Goal: Task Accomplishment & Management: Manage account settings

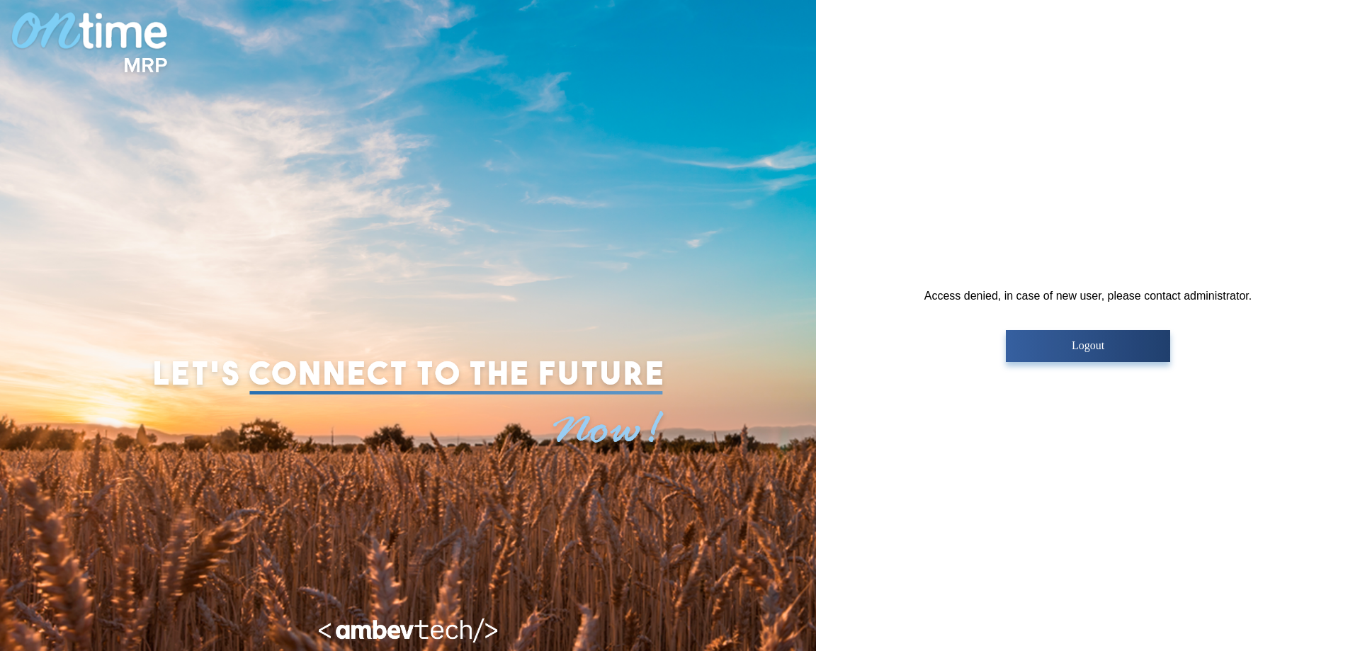
click at [1051, 351] on p "Logout" at bounding box center [1087, 345] width 155 height 13
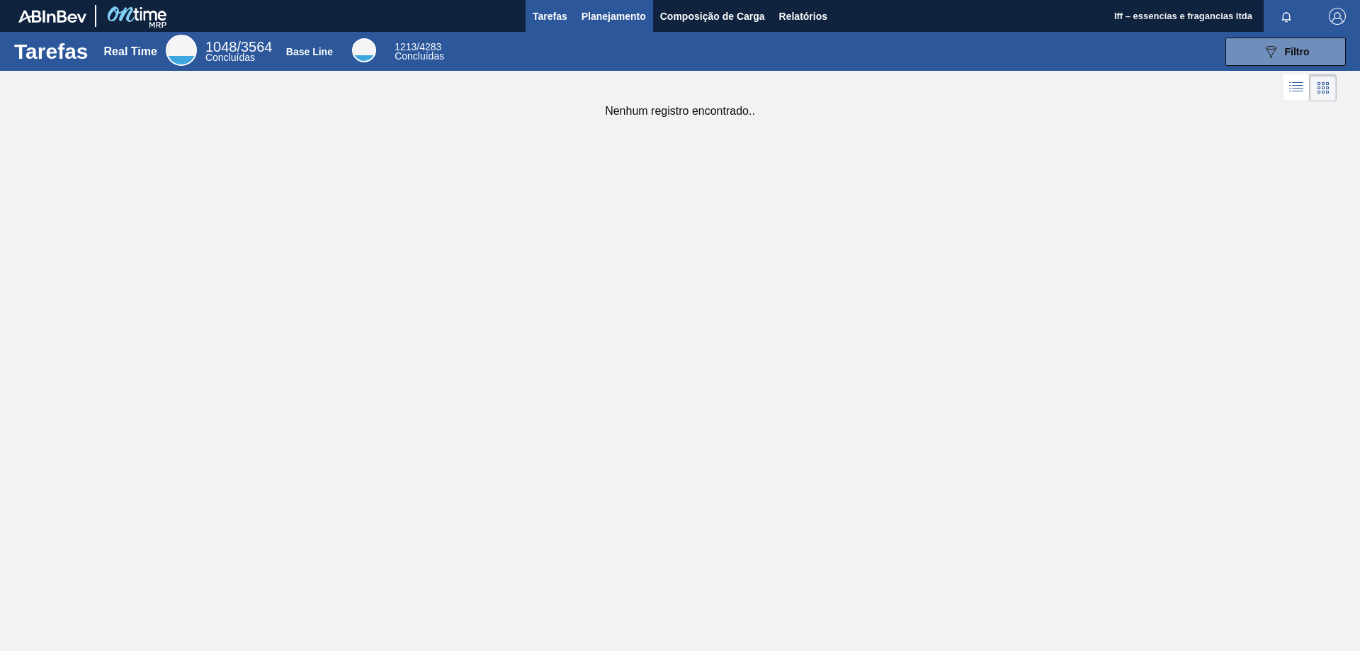
click at [592, 14] on span "Planejamento" at bounding box center [614, 16] width 64 height 17
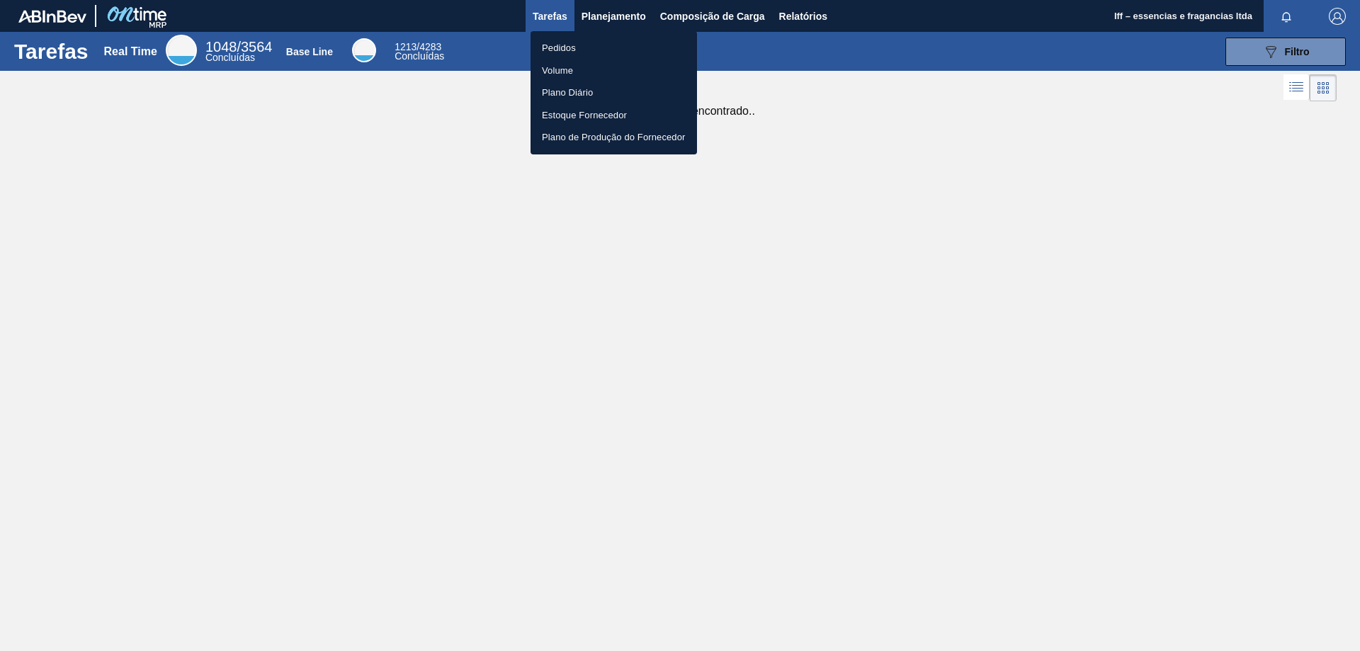
click at [565, 50] on li "Pedidos" at bounding box center [614, 48] width 166 height 23
